Goal: Task Accomplishment & Management: Manage account settings

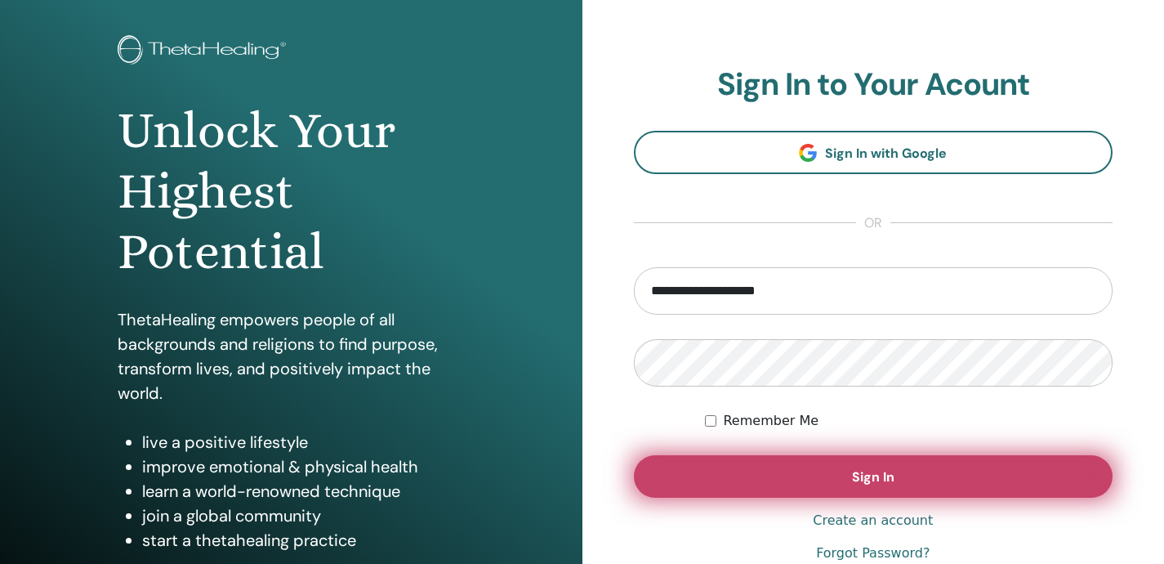
scroll to position [87, 0]
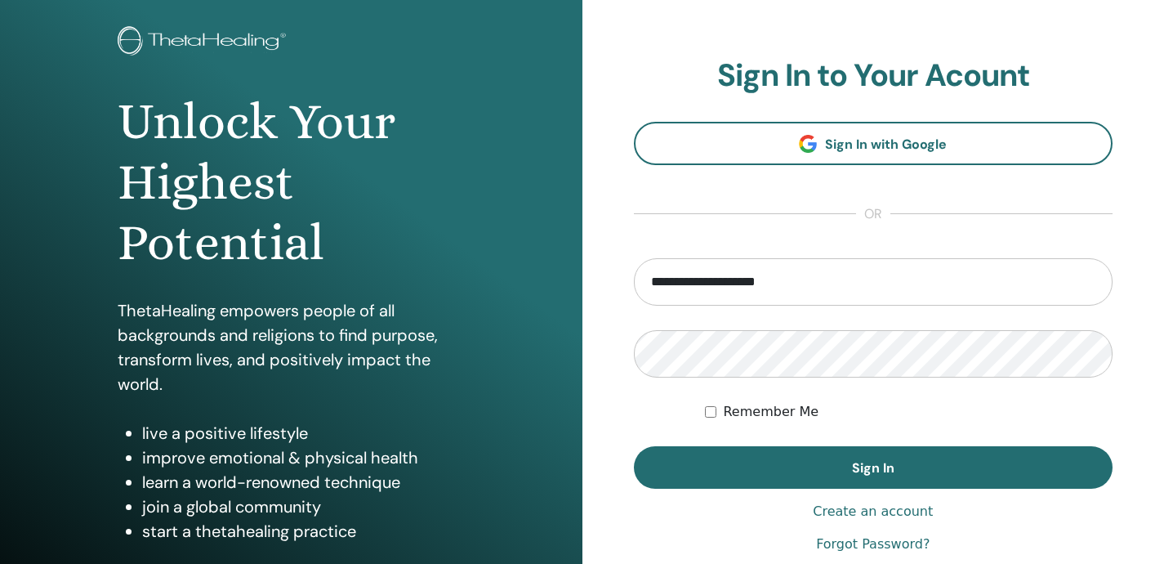
type input "**********"
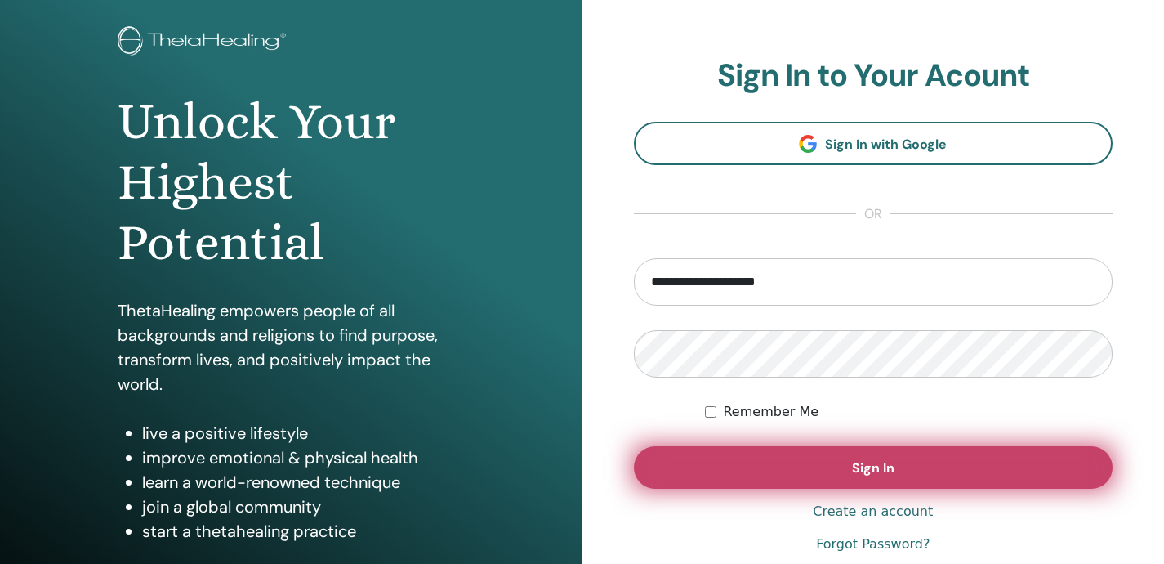
click at [748, 470] on button "Sign In" at bounding box center [874, 467] width 480 height 42
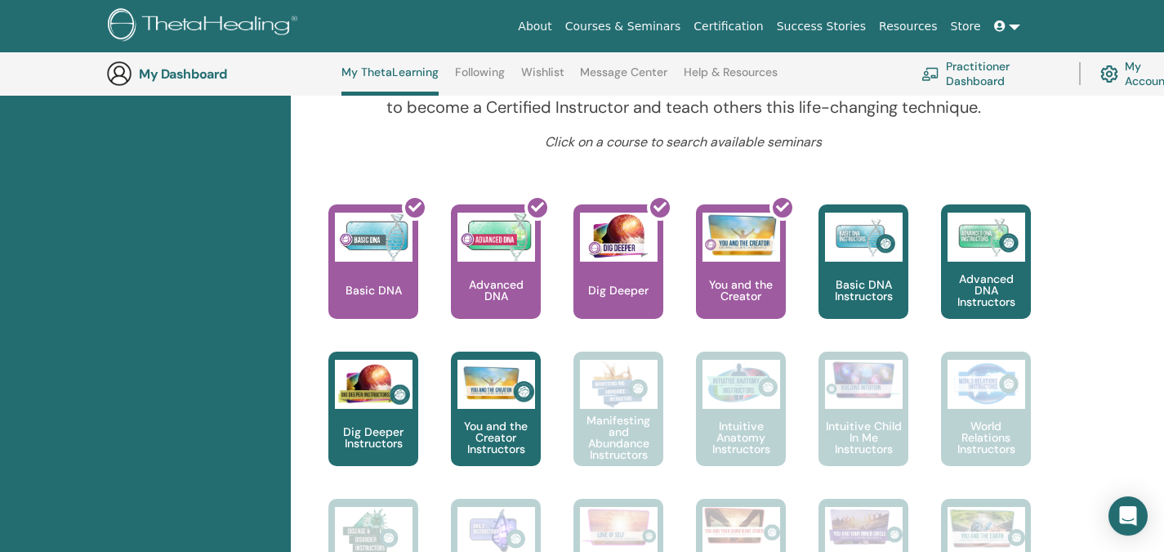
scroll to position [605, 0]
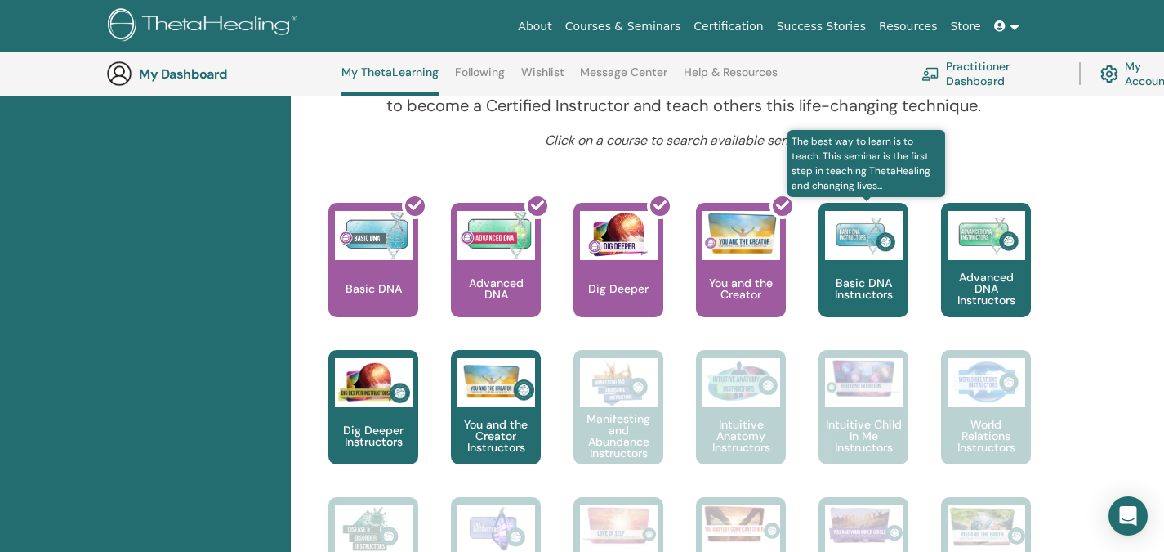
click at [889, 270] on div "Basic DNA Instructors" at bounding box center [864, 260] width 90 height 114
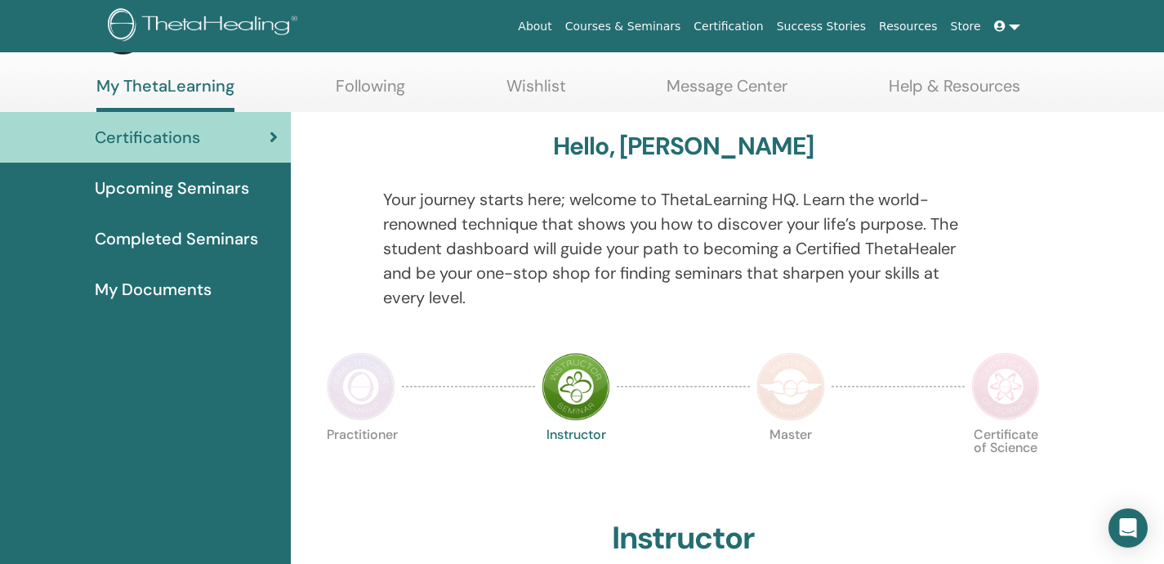
scroll to position [67, 0]
click at [758, 31] on link "Certification" at bounding box center [728, 26] width 83 height 30
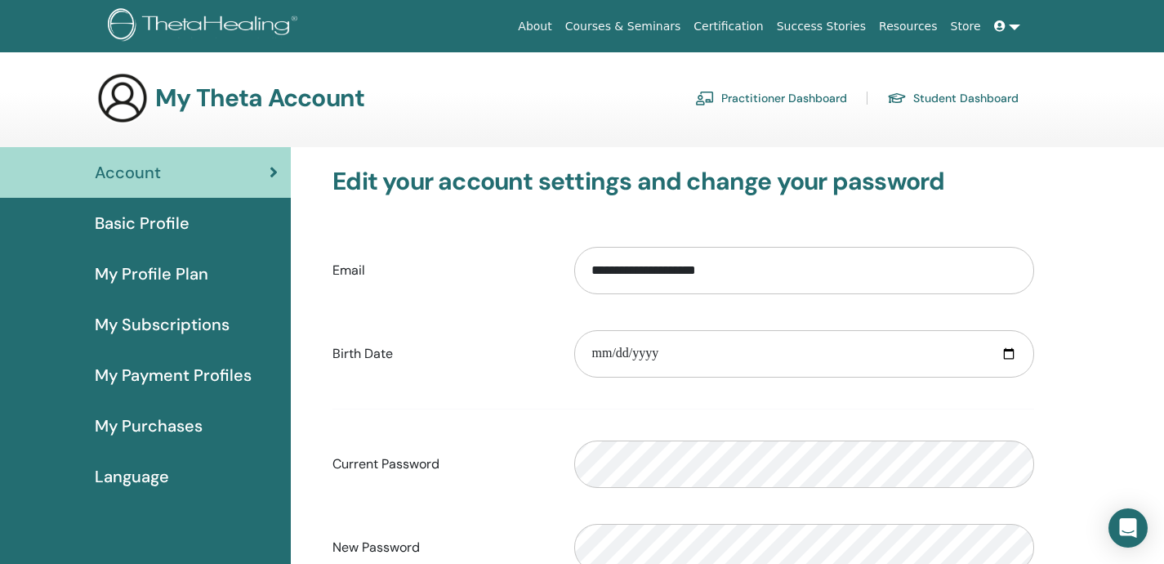
click at [1003, 25] on icon at bounding box center [999, 25] width 11 height 11
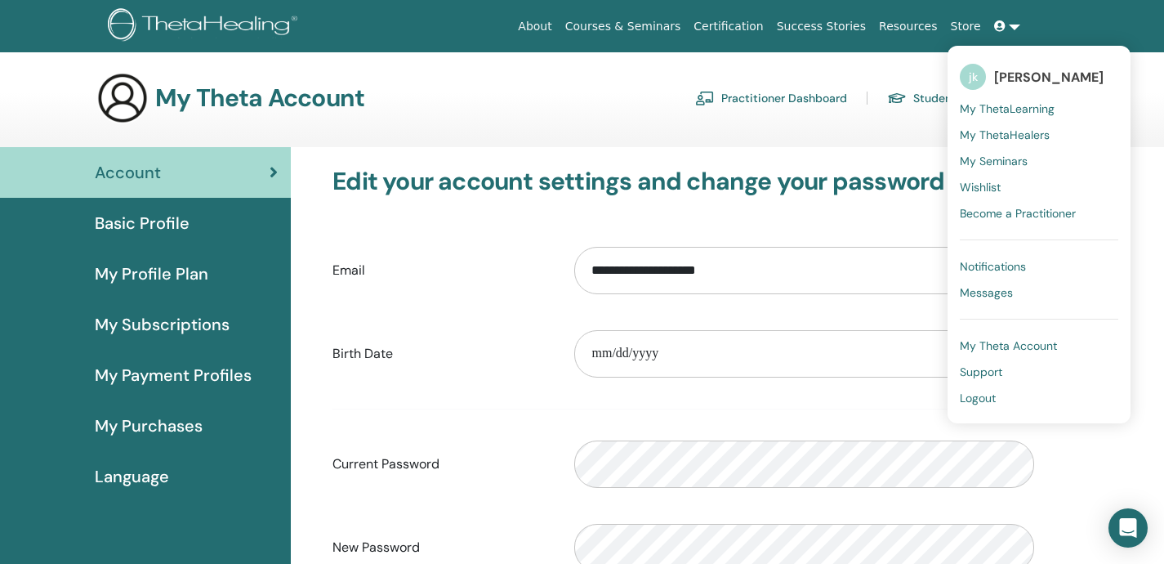
click at [1013, 131] on span "My ThetaHealers" at bounding box center [1005, 134] width 90 height 15
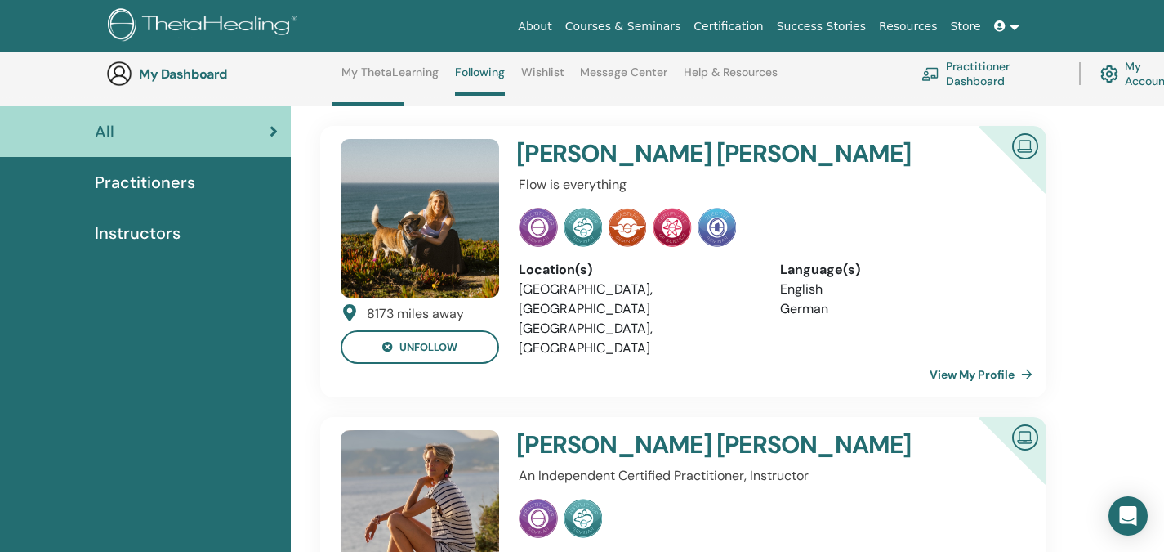
scroll to position [115, 0]
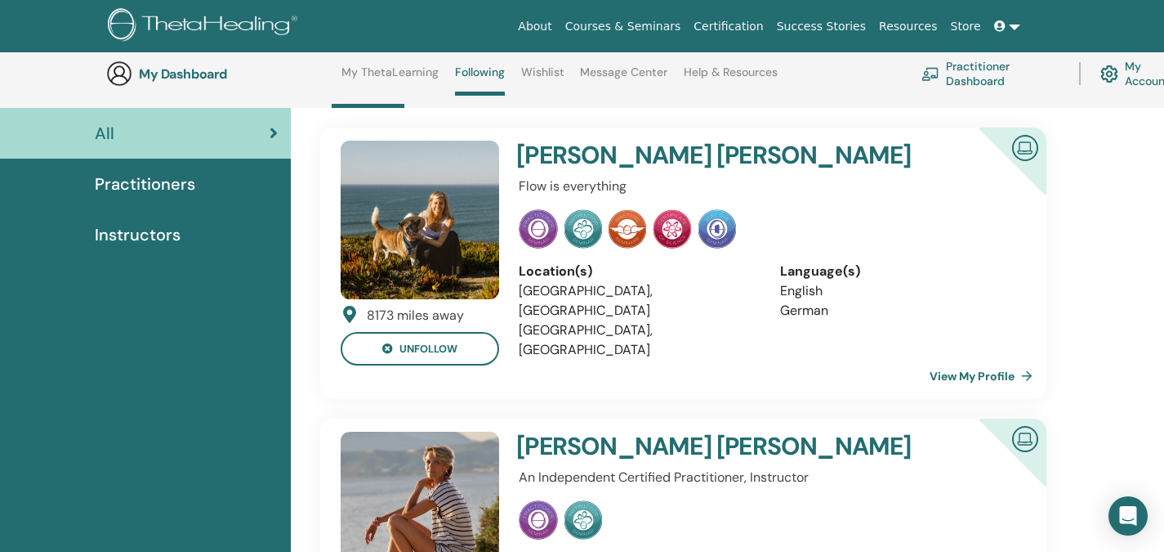
click at [996, 360] on link "View My Profile" at bounding box center [984, 376] width 109 height 33
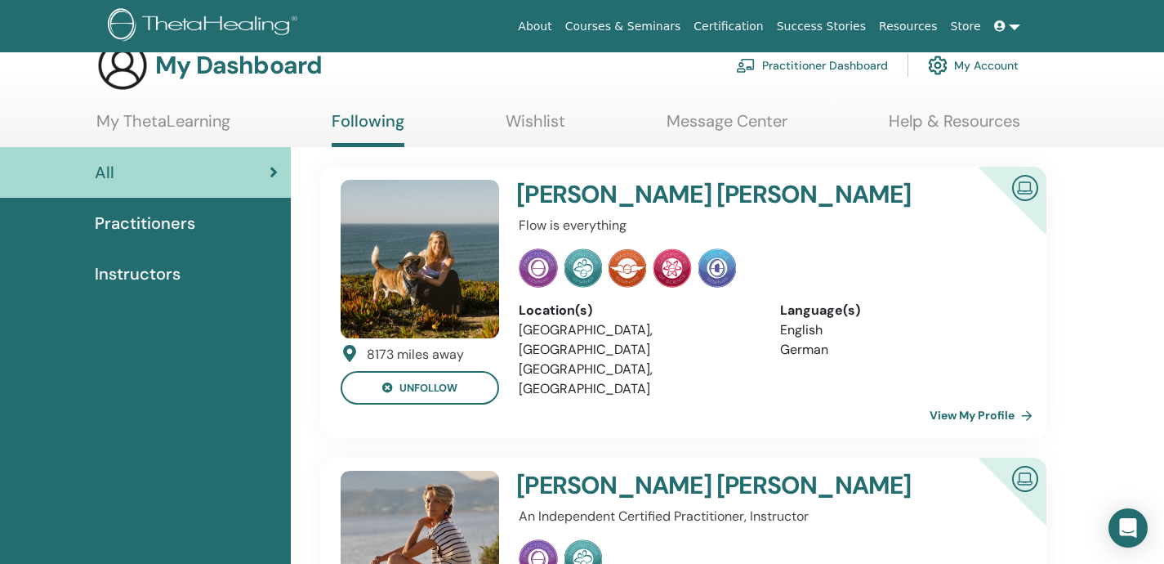
scroll to position [23, 0]
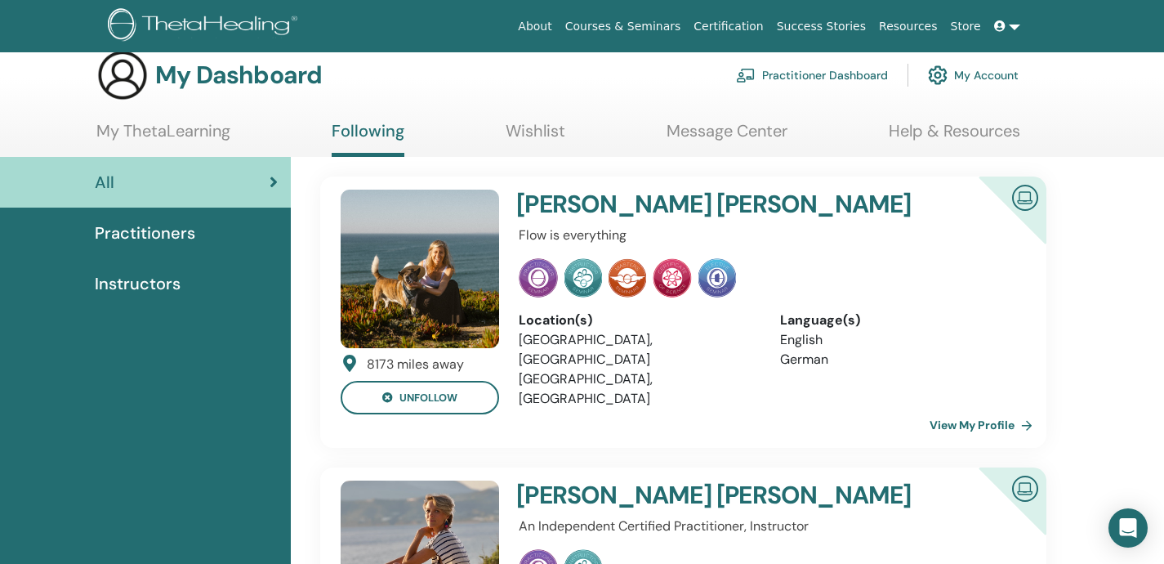
click at [1030, 199] on img at bounding box center [1025, 196] width 39 height 37
click at [983, 409] on link "View My Profile" at bounding box center [984, 425] width 109 height 33
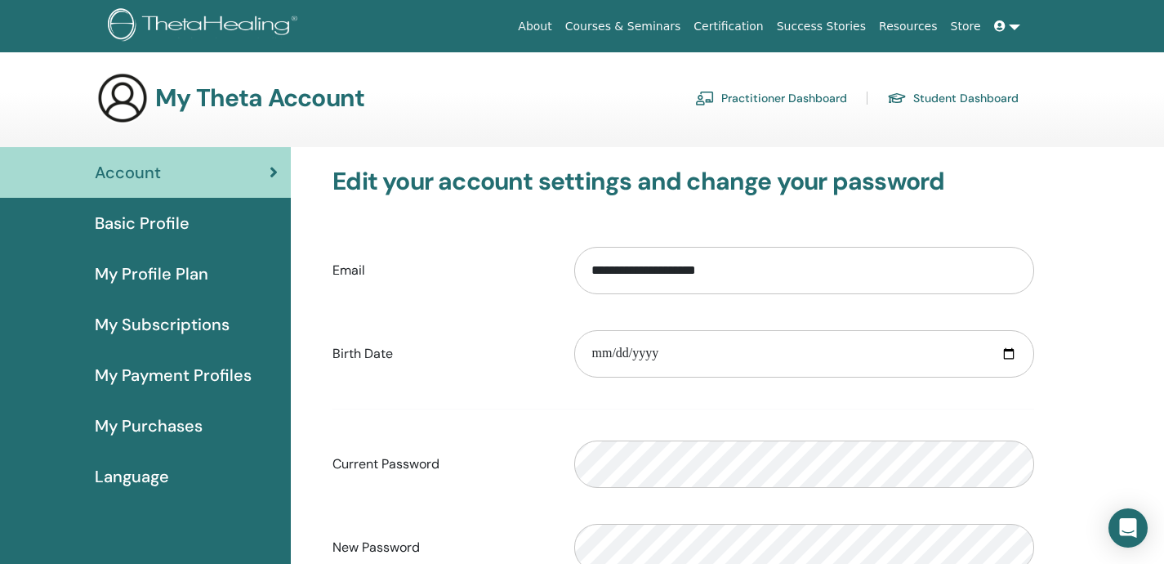
click at [154, 221] on span "Basic Profile" at bounding box center [142, 223] width 95 height 25
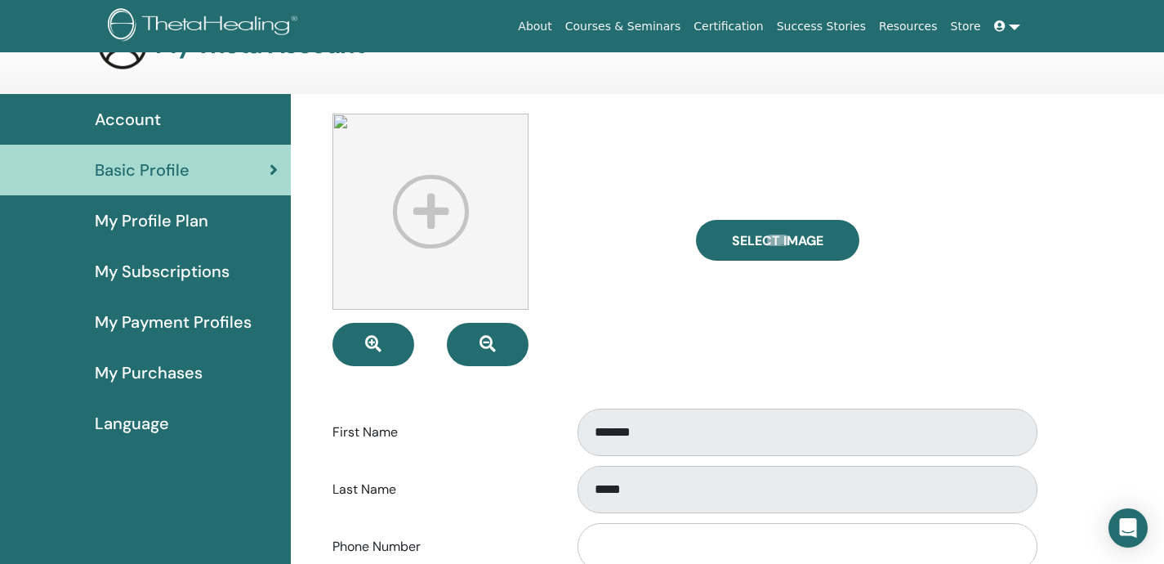
scroll to position [58, 0]
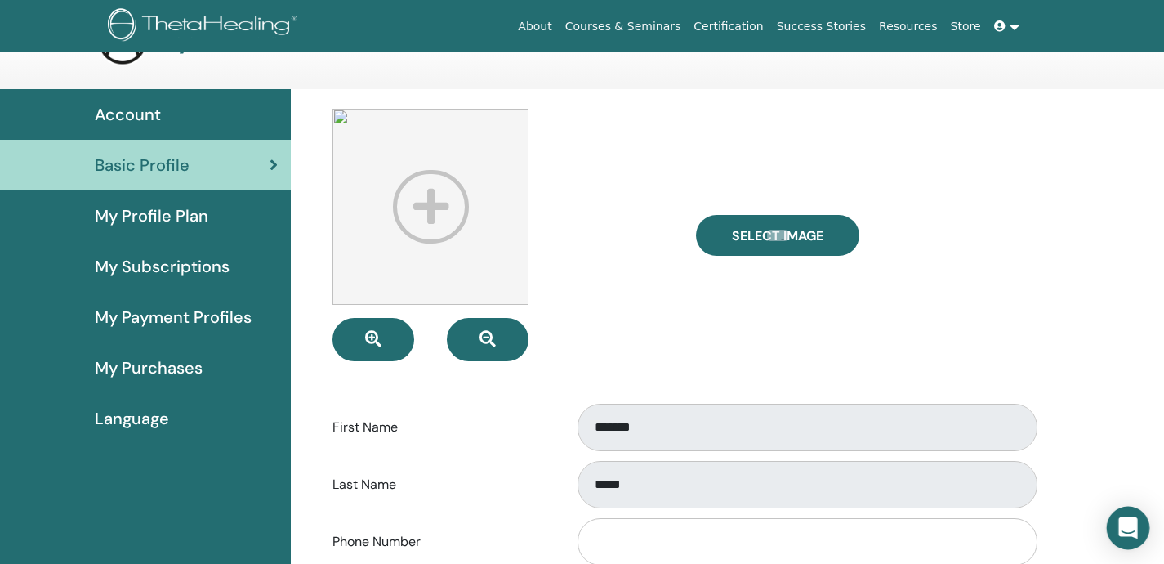
click at [1126, 523] on icon "Open Intercom Messenger" at bounding box center [1128, 527] width 19 height 21
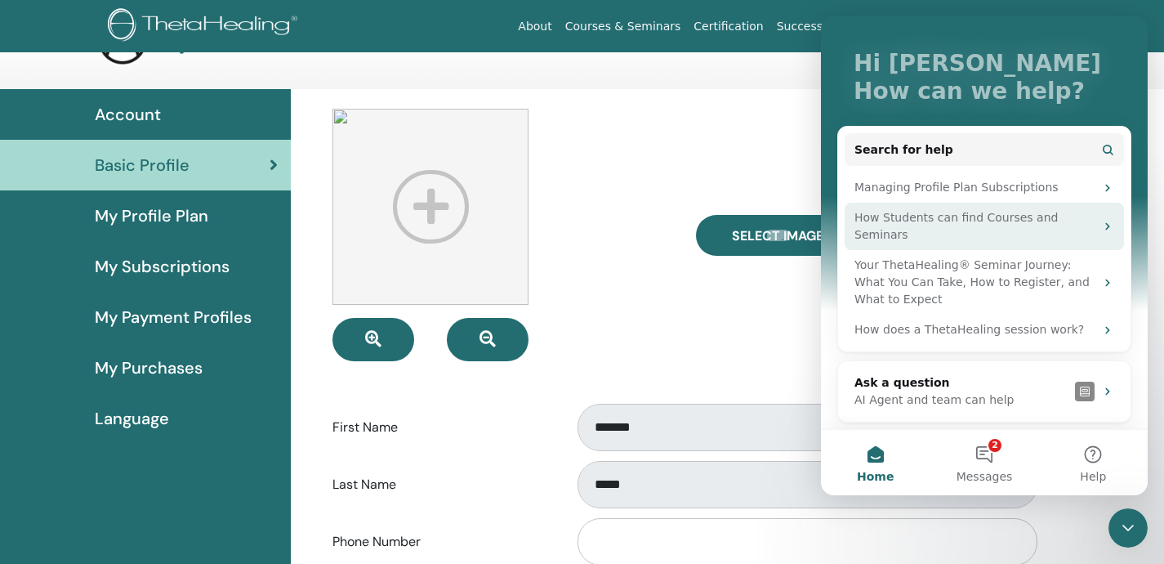
scroll to position [84, 0]
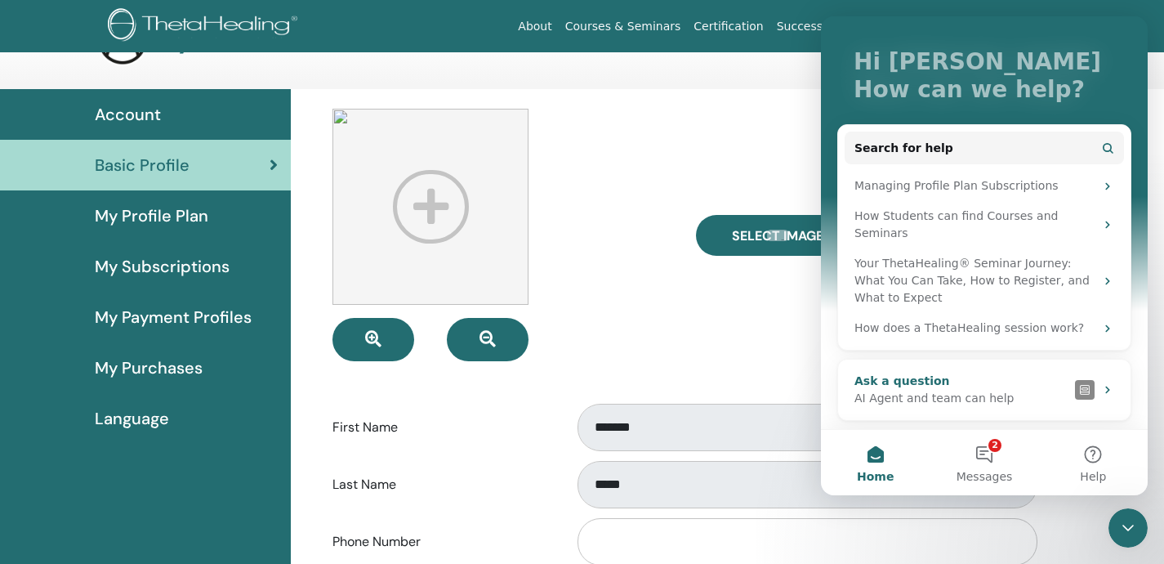
click at [956, 397] on div "AI Agent and team can help" at bounding box center [962, 398] width 214 height 17
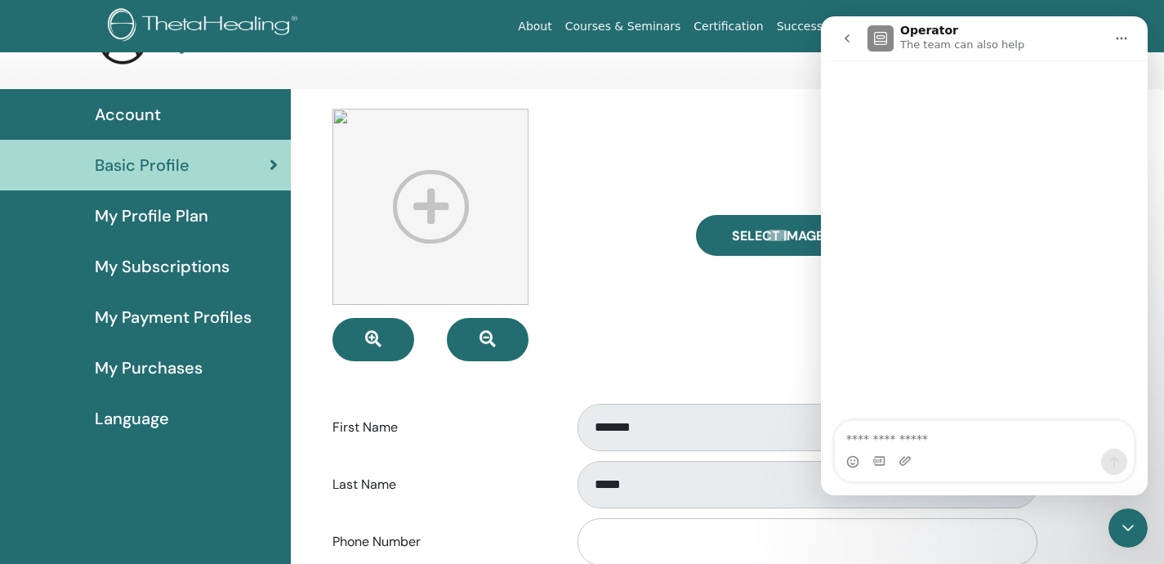
scroll to position [18, 0]
type textarea "*"
click at [844, 44] on icon "go back" at bounding box center [847, 38] width 13 height 13
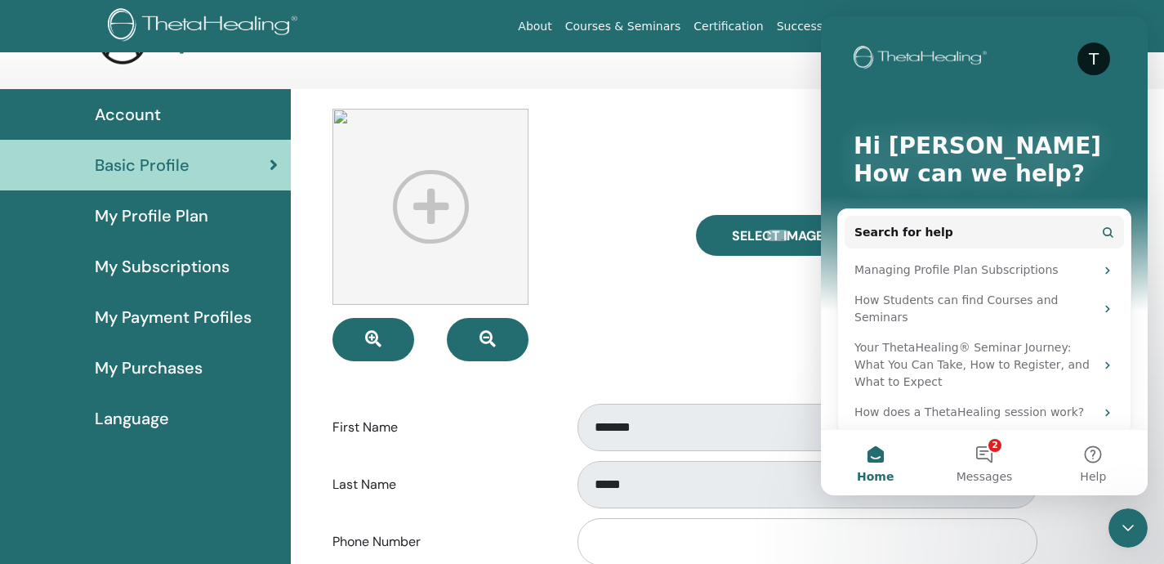
click at [726, 349] on div "Select Image" at bounding box center [865, 235] width 363 height 252
click at [781, 111] on div "Select Image" at bounding box center [865, 235] width 363 height 252
click at [871, 454] on button "Home" at bounding box center [875, 462] width 109 height 65
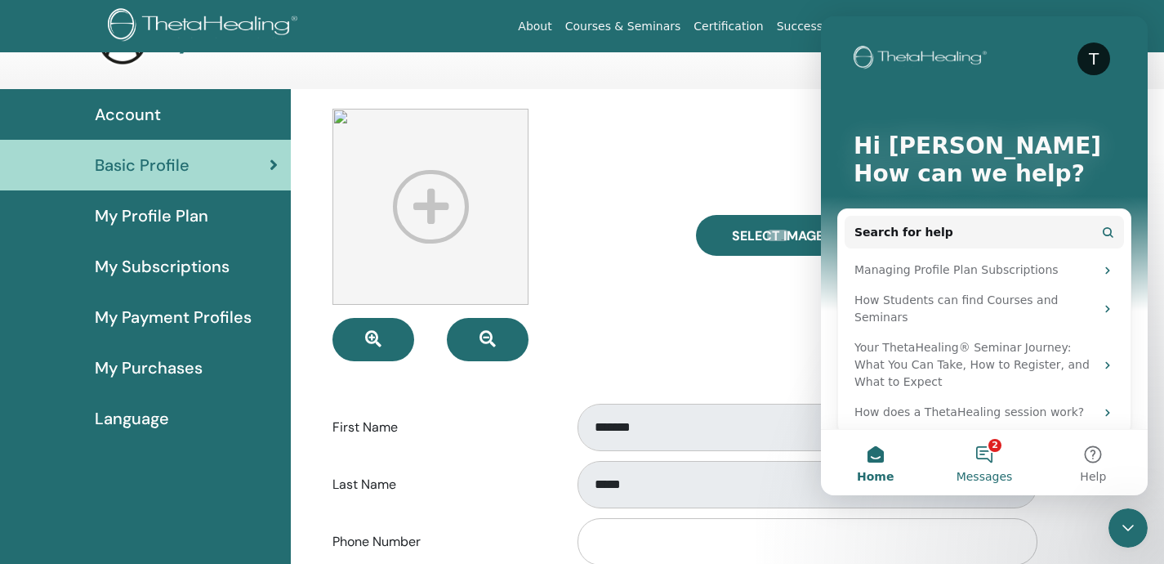
click at [989, 458] on button "2 Messages" at bounding box center [984, 462] width 109 height 65
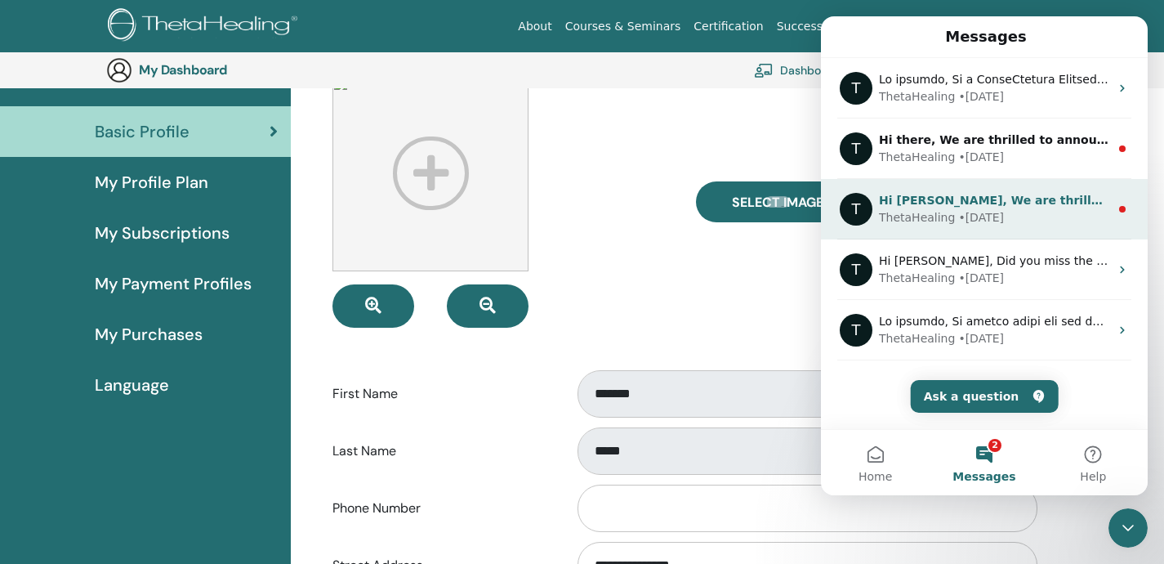
scroll to position [127, 0]
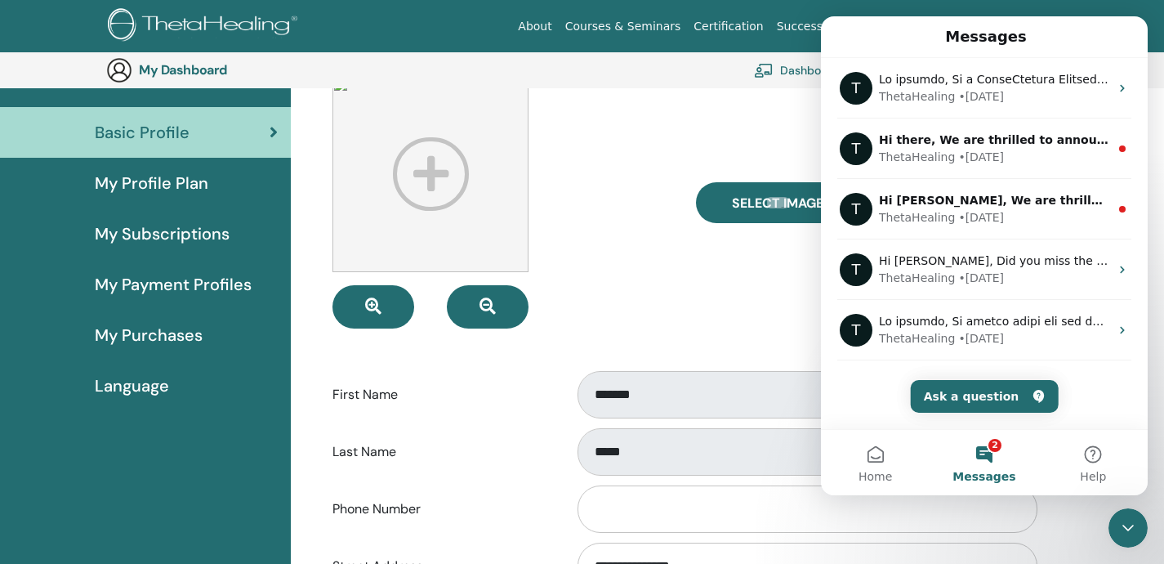
click at [798, 305] on div "Select Image" at bounding box center [865, 202] width 363 height 252
click at [1132, 524] on icon "Close Intercom Messenger" at bounding box center [1129, 528] width 20 height 20
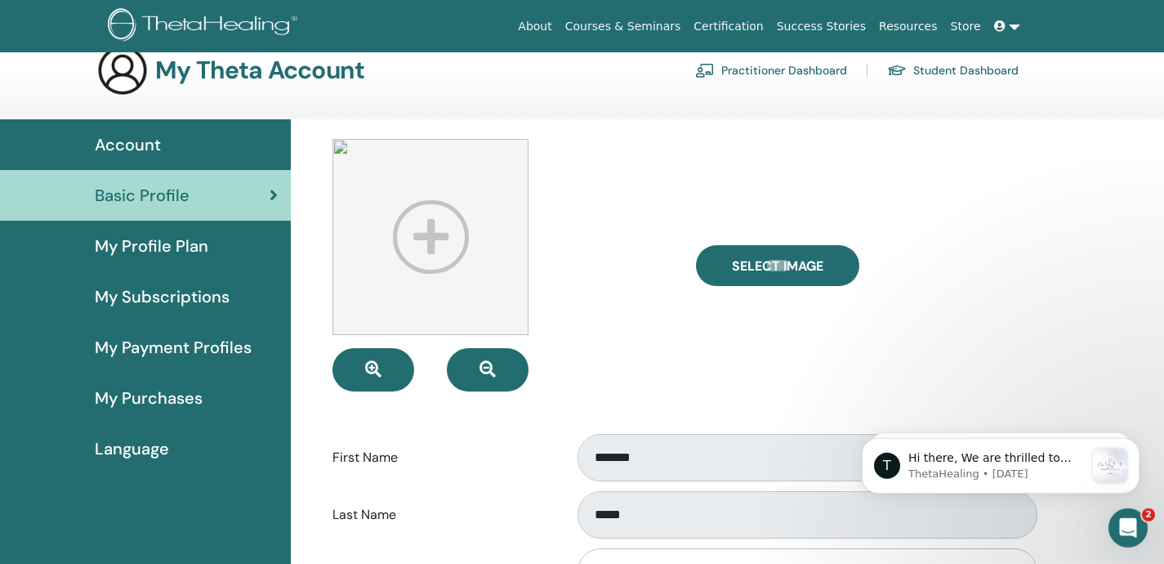
scroll to position [34, 0]
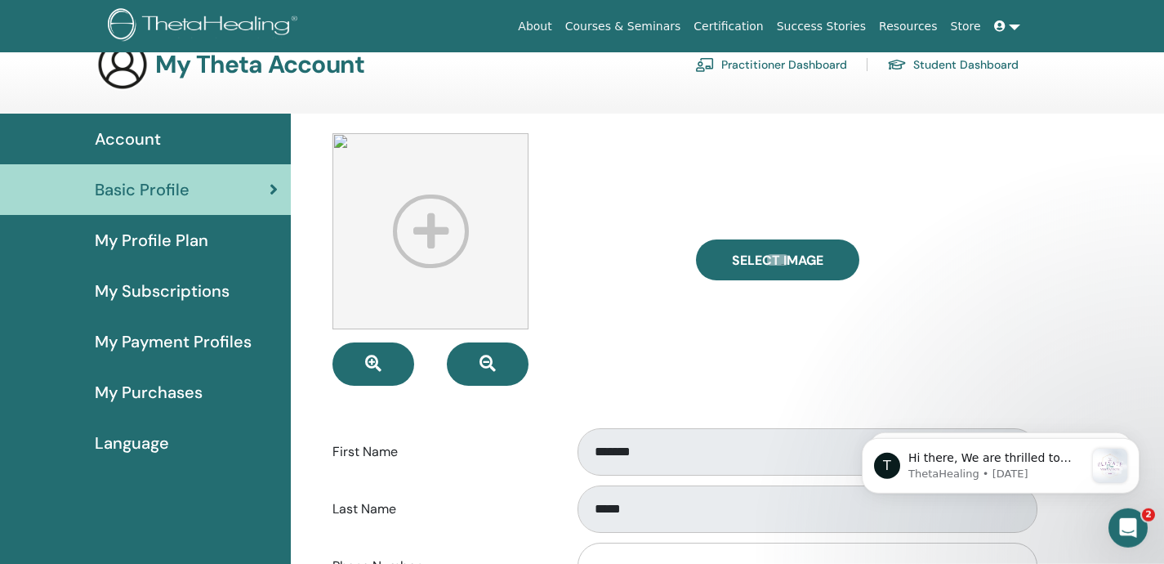
click at [186, 340] on span "My Payment Profiles" at bounding box center [173, 341] width 157 height 25
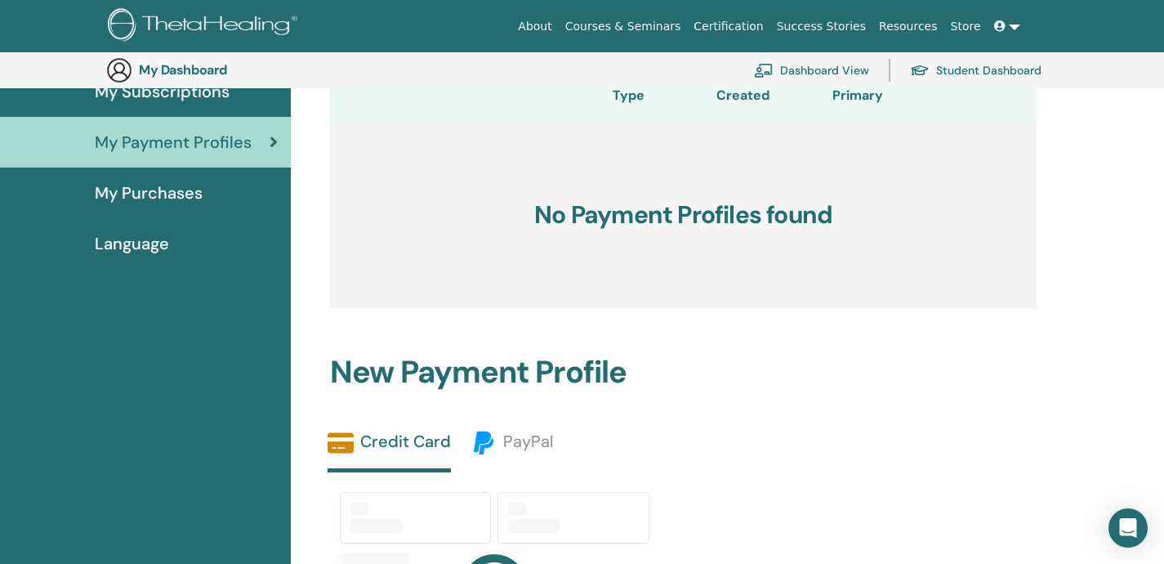
scroll to position [239, 0]
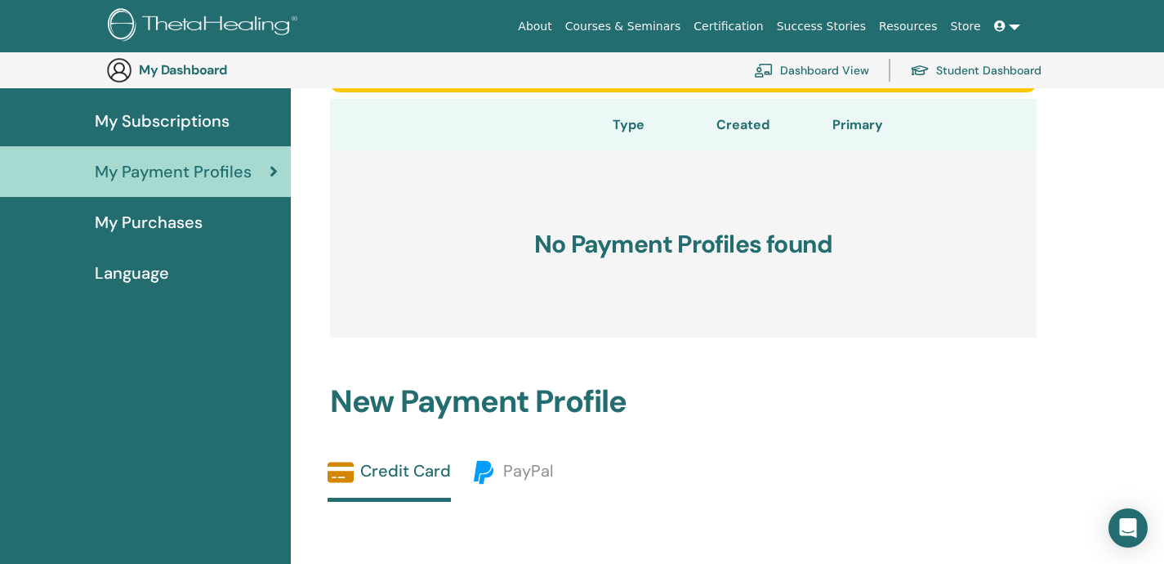
click at [191, 235] on link "My Purchases" at bounding box center [145, 222] width 291 height 51
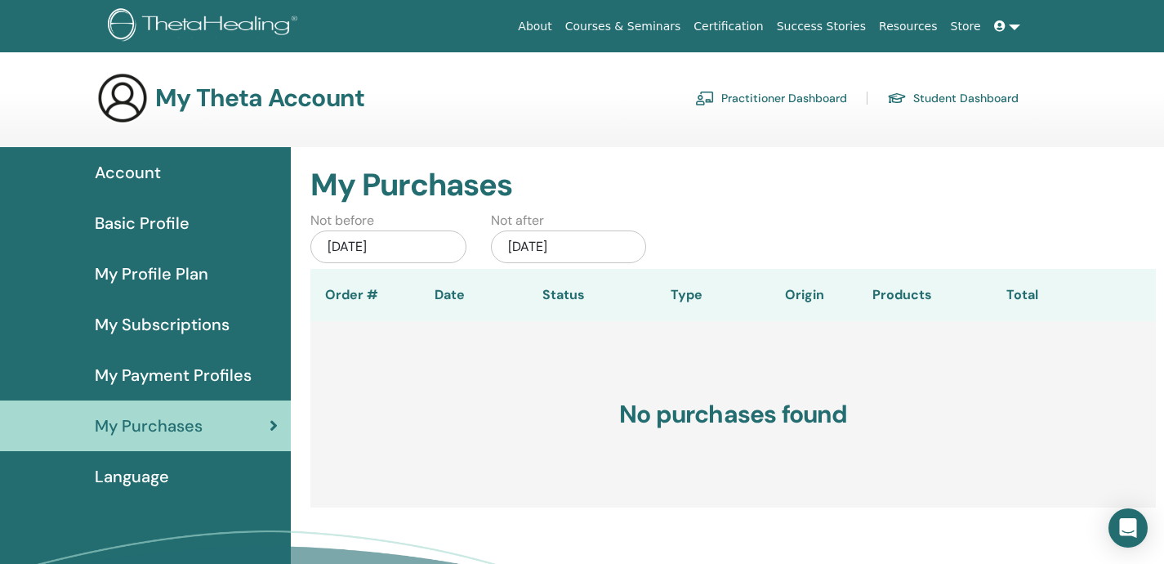
click at [1000, 30] on icon at bounding box center [999, 25] width 11 height 11
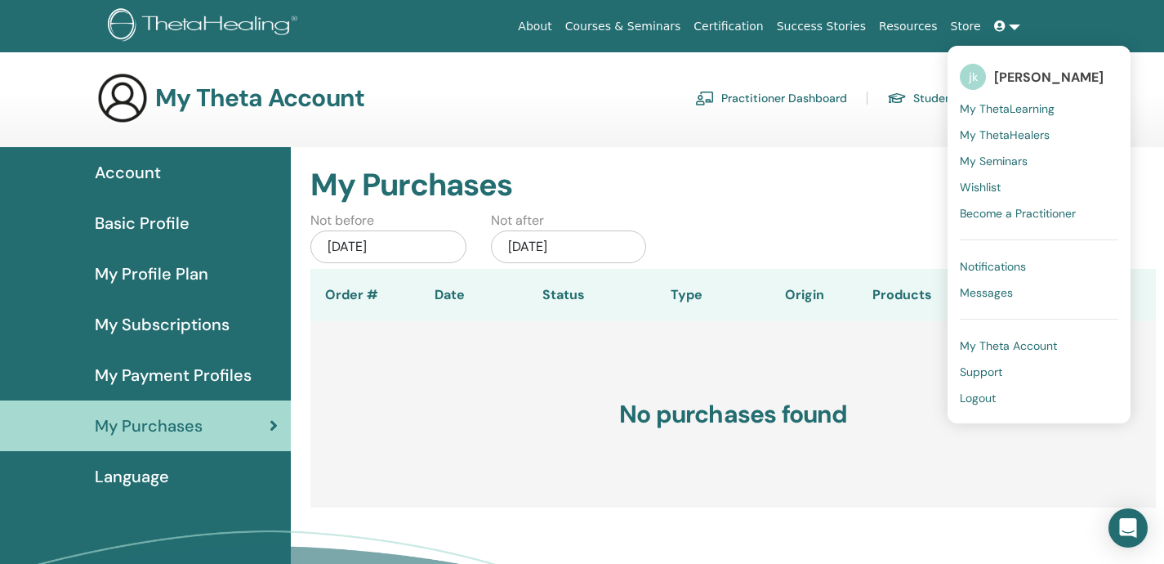
click at [1012, 161] on span "My Seminars" at bounding box center [994, 161] width 68 height 15
